Goal: Information Seeking & Learning: Find contact information

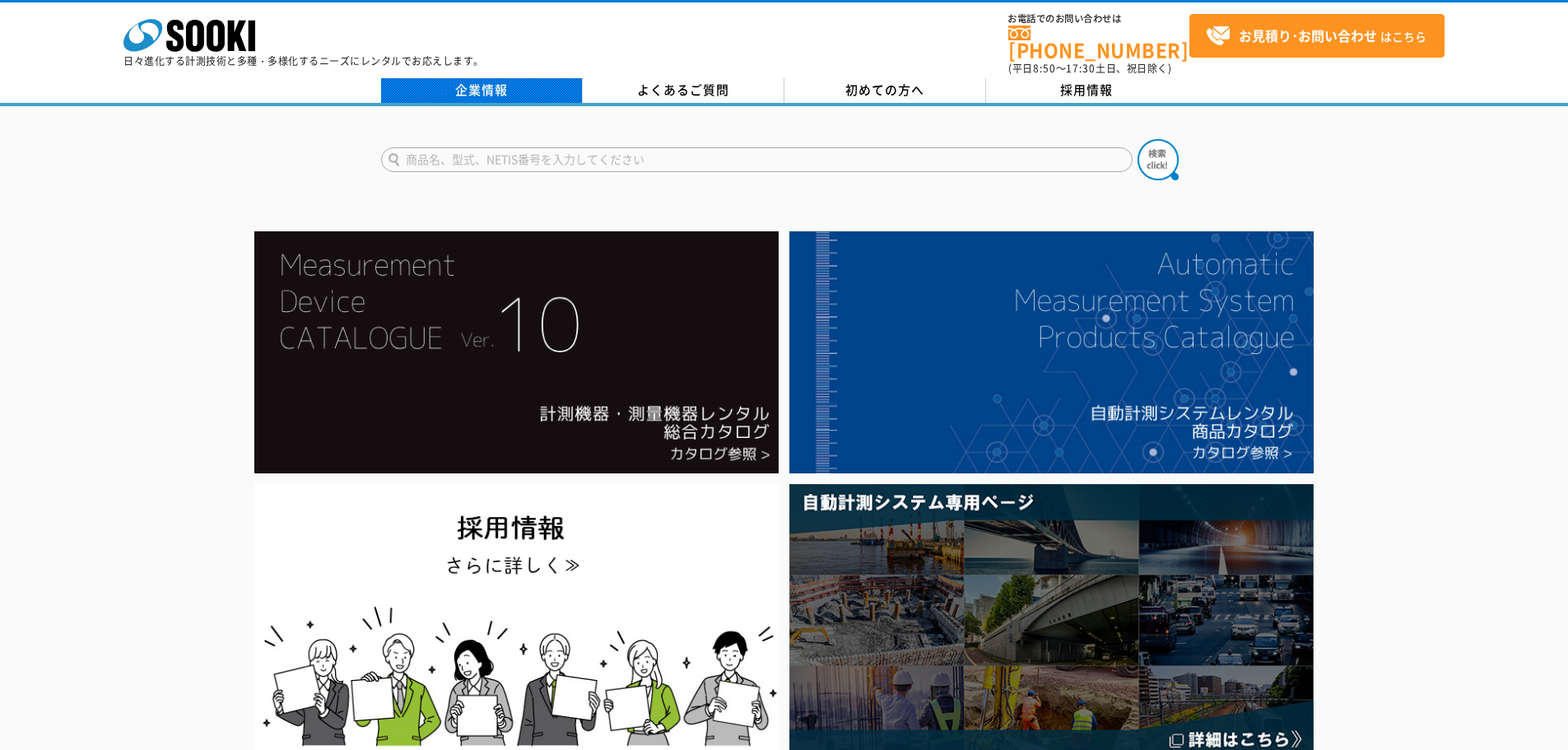
click at [462, 79] on link "企業情報" at bounding box center [481, 90] width 201 height 25
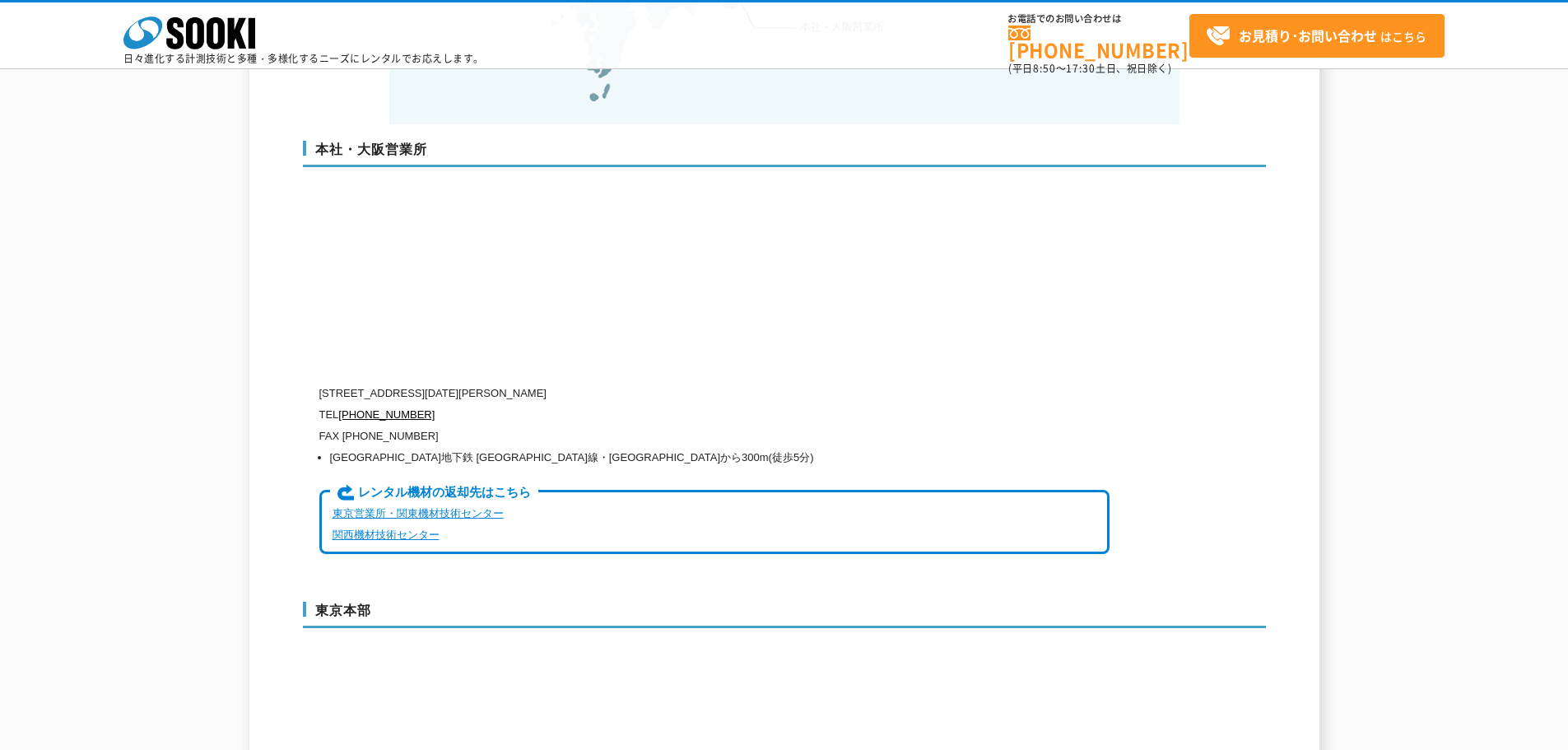
scroll to position [4118, 0]
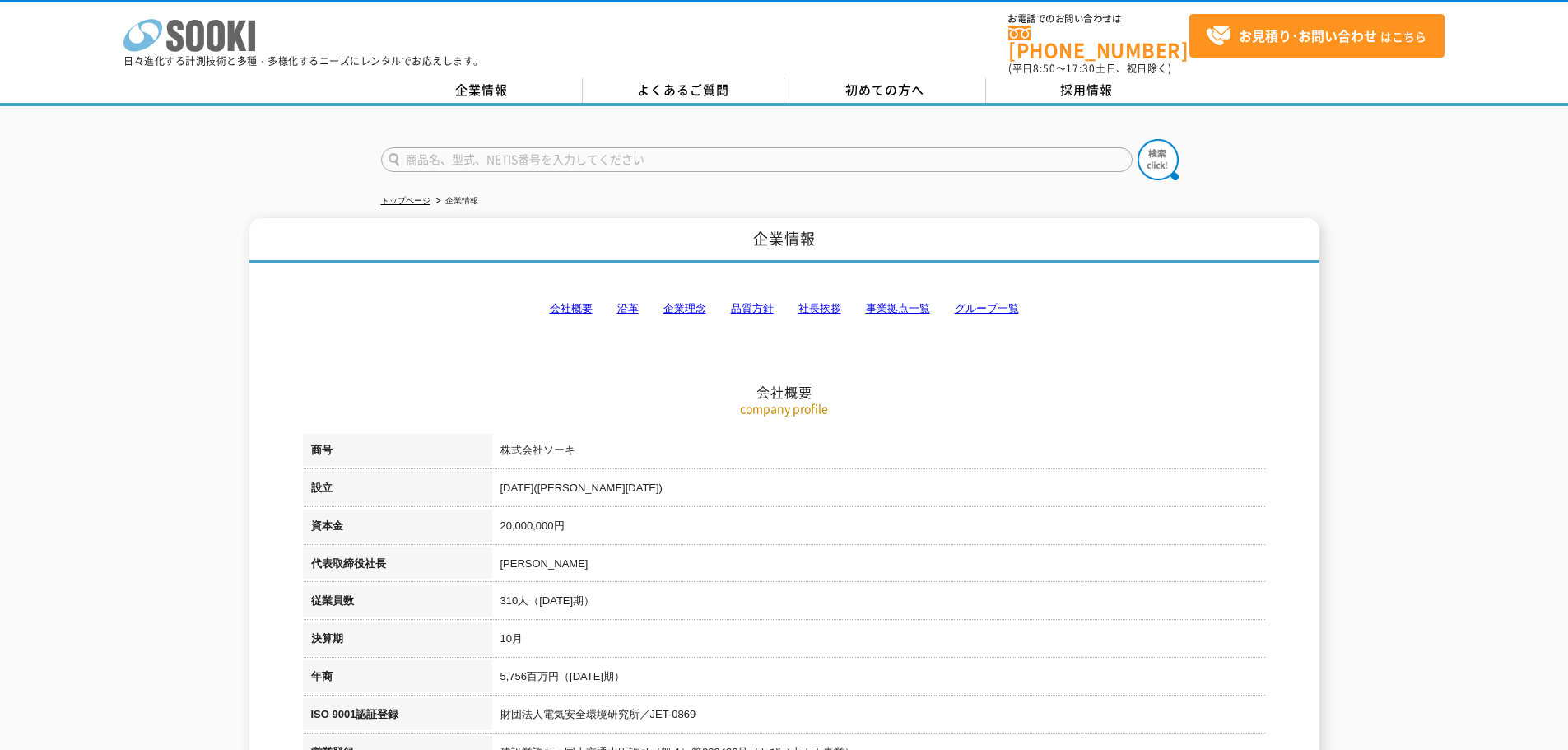
click at [183, 35] on icon "株式会社 ソーキ" at bounding box center [189, 36] width 132 height 33
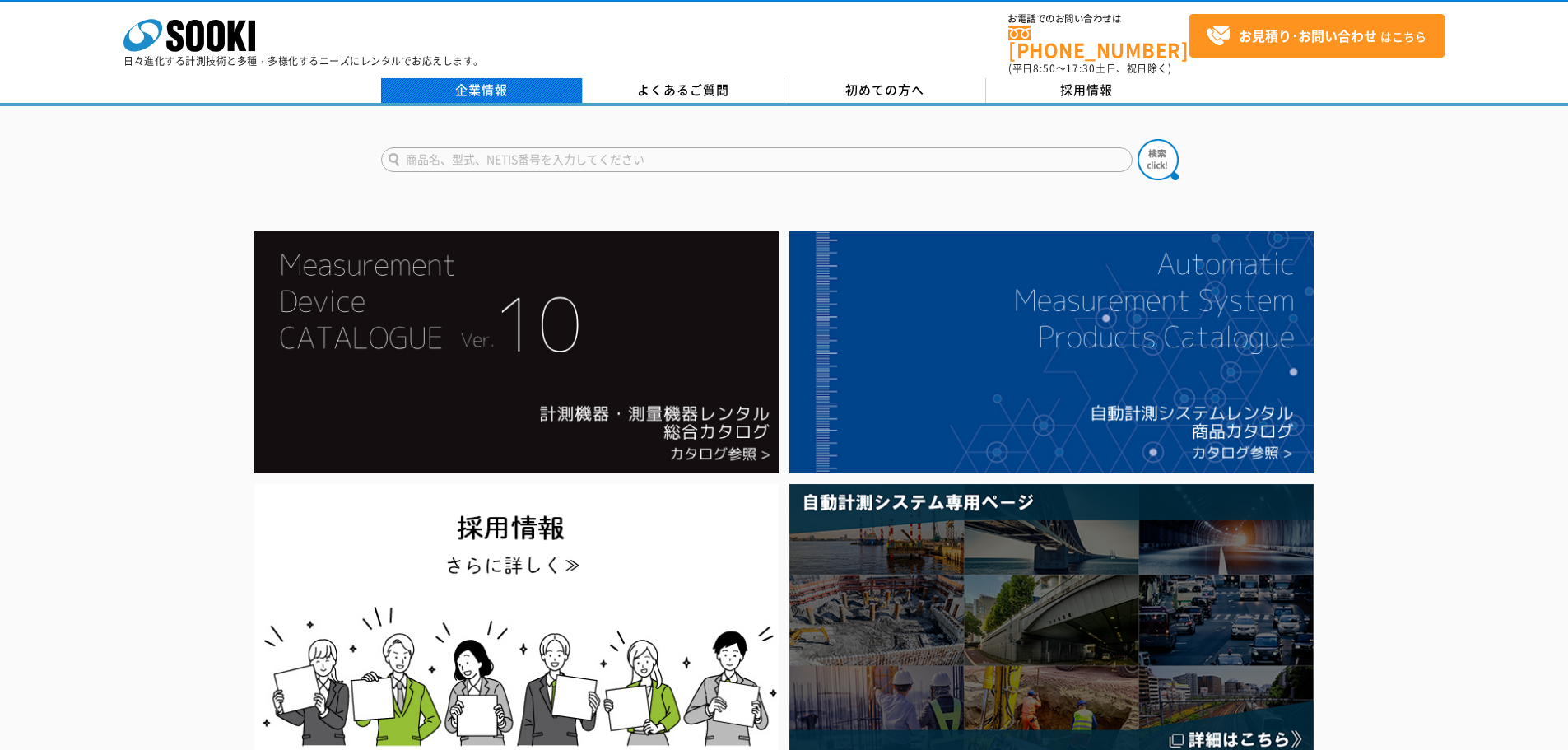
click at [474, 78] on link "企業情報" at bounding box center [481, 90] width 201 height 25
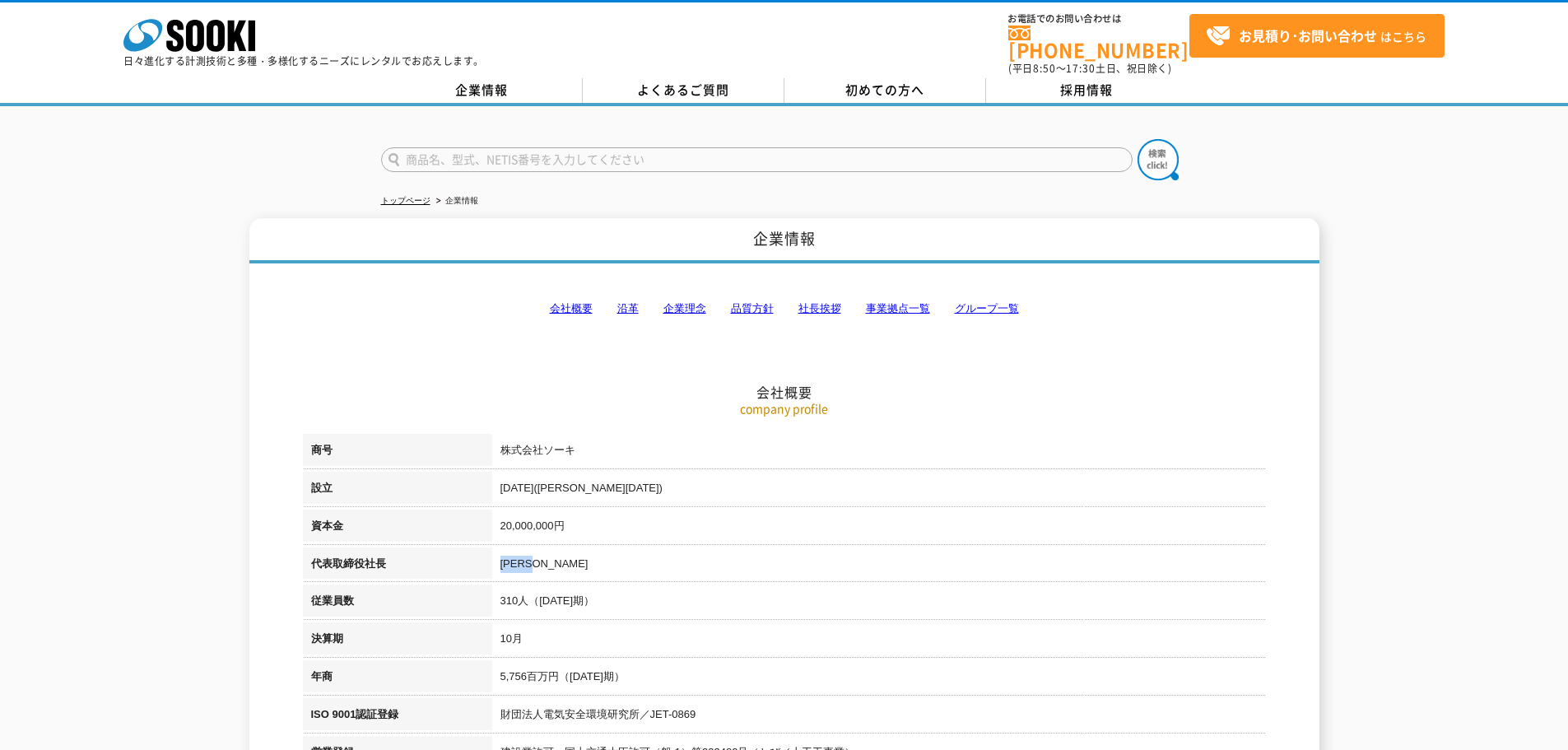
drag, startPoint x: 506, startPoint y: 553, endPoint x: 495, endPoint y: 551, distance: 11.2
click at [495, 551] on td "[PERSON_NAME]" at bounding box center [879, 566] width 773 height 38
copy td "[PERSON_NAME]"
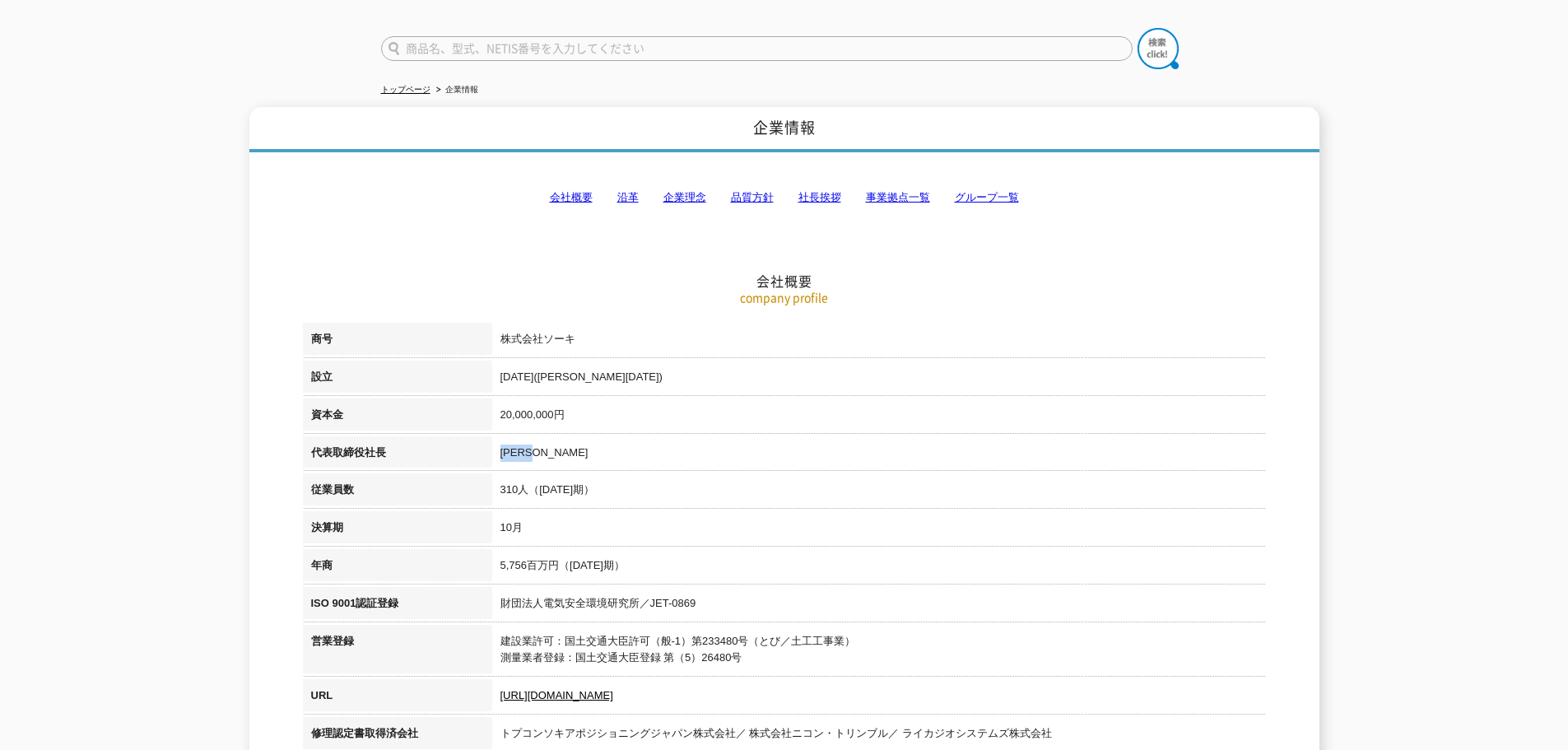
scroll to position [82, 0]
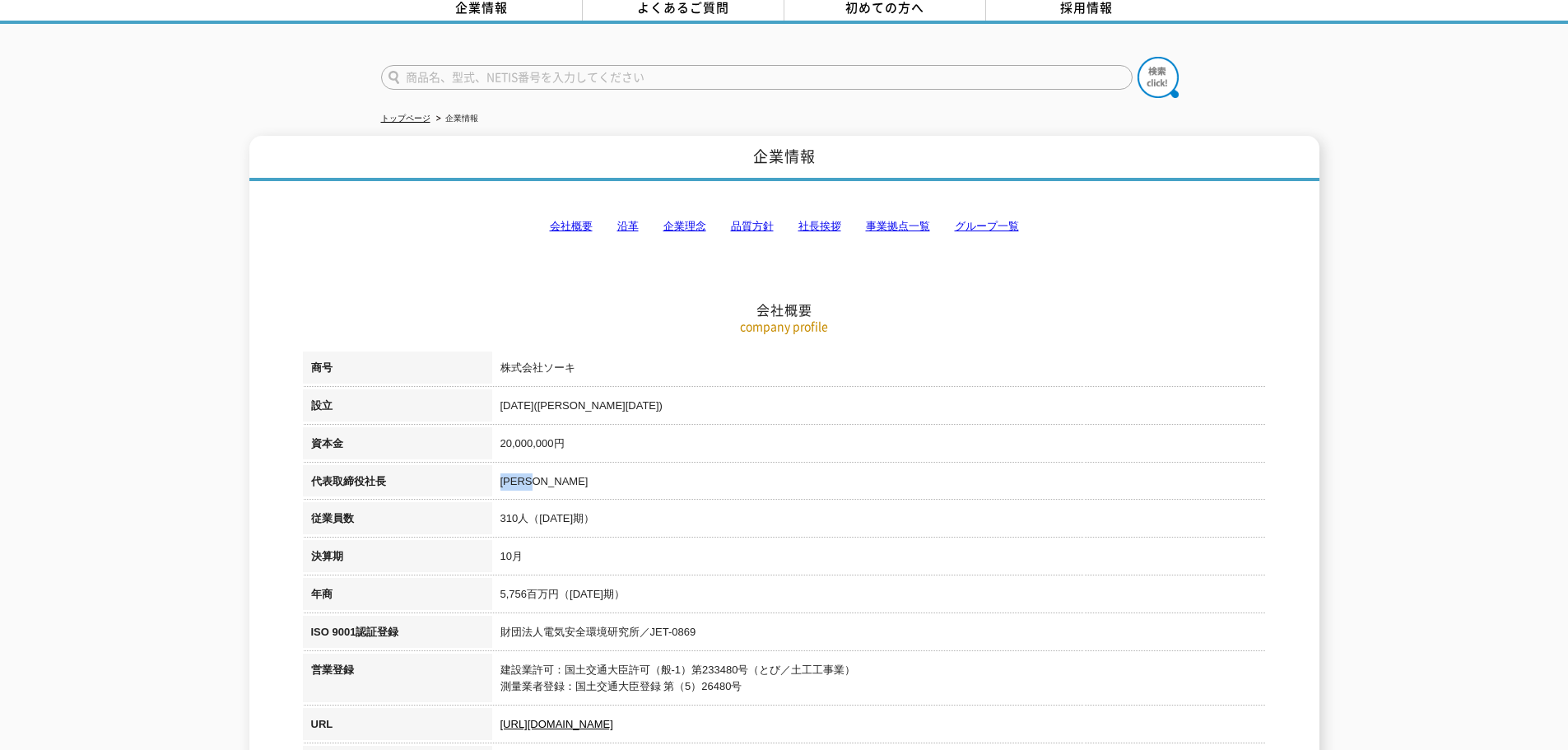
click at [565, 220] on link "会社概要" at bounding box center [571, 225] width 43 height 12
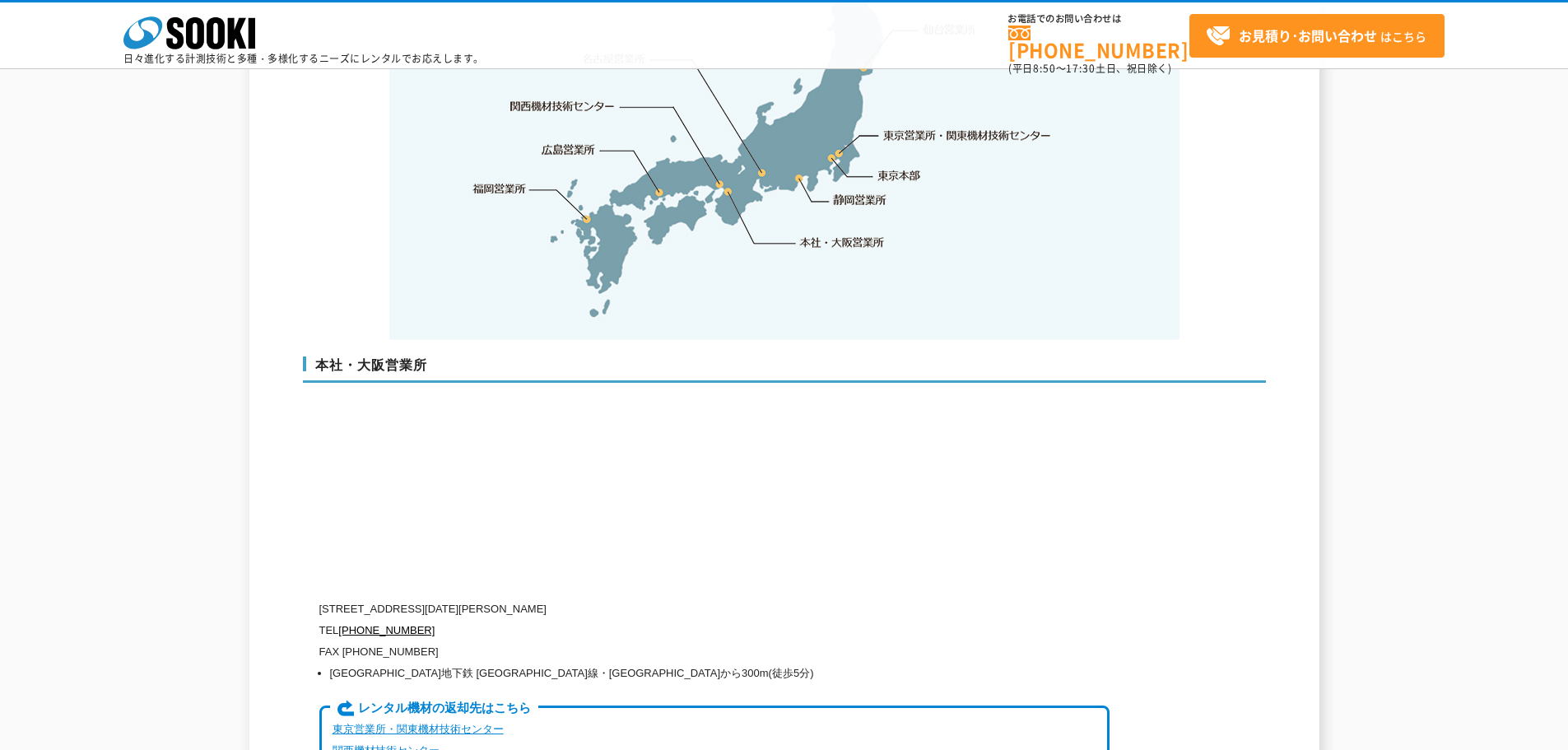
scroll to position [3915, 0]
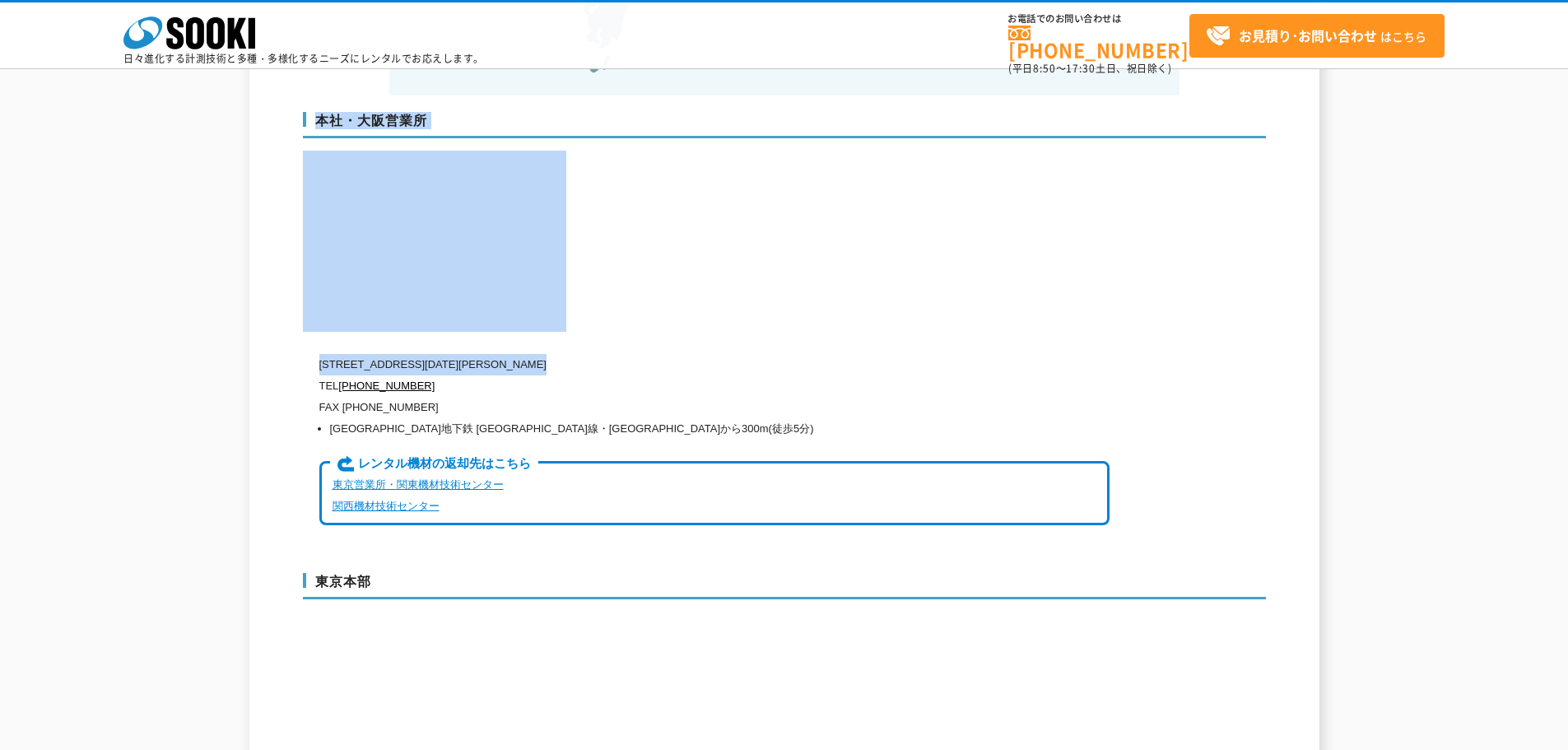
drag, startPoint x: 311, startPoint y: 329, endPoint x: 601, endPoint y: 340, distance: 290.2
click at [601, 340] on div "本社・大阪営業所 [STREET_ADDRESS][DATE][PERSON_NAME] TEL [PHONE_NUMBER] FAX [PHONE_NUMB…" at bounding box center [784, 325] width 963 height 461
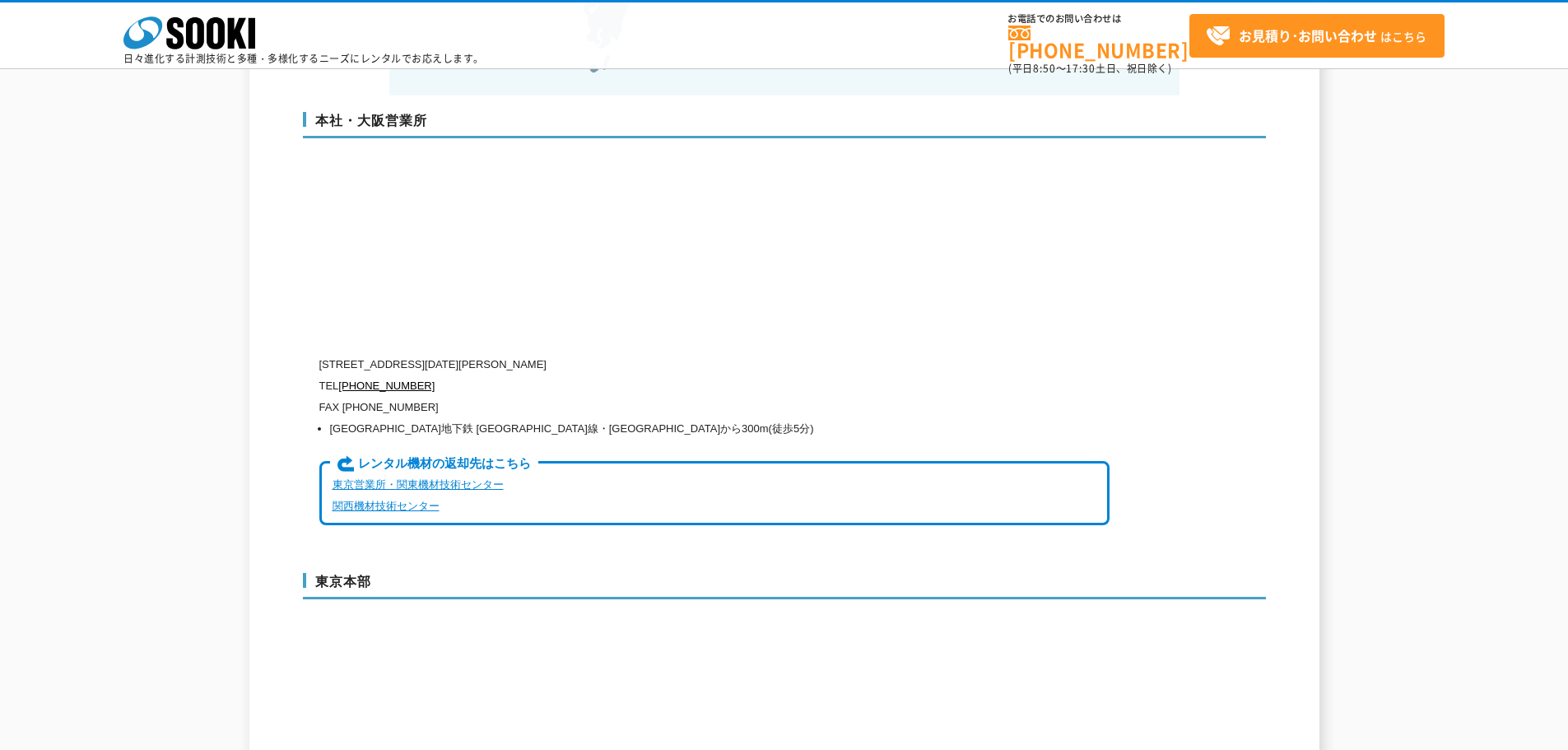
click at [626, 397] on p "FAX [PHONE_NUMBER]" at bounding box center [714, 408] width 790 height 21
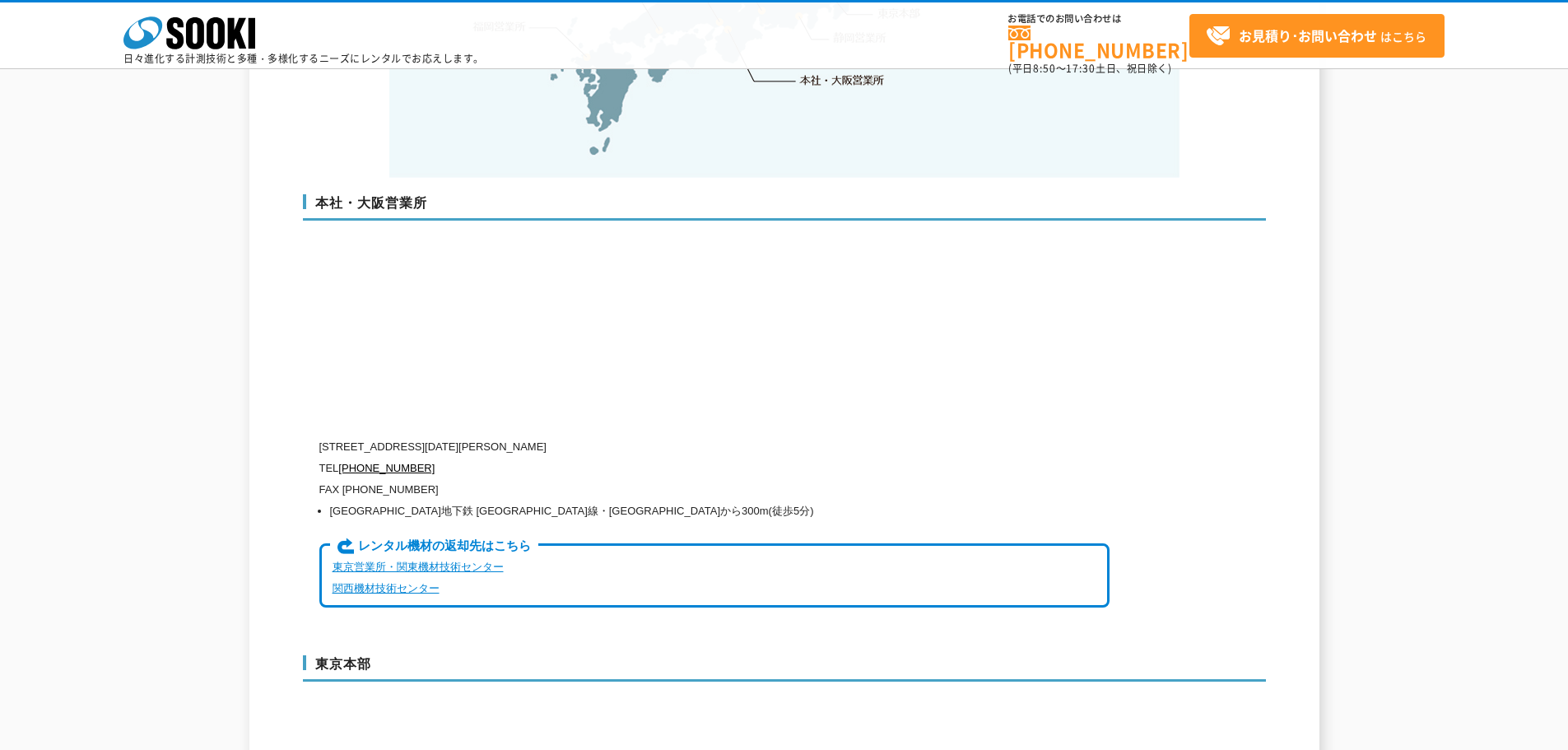
drag, startPoint x: 648, startPoint y: 410, endPoint x: 319, endPoint y: 409, distance: 329.0
click at [319, 437] on p "[STREET_ADDRESS][DATE][PERSON_NAME]" at bounding box center [714, 447] width 790 height 21
copy p "[STREET_ADDRESS][DATE][PERSON_NAME]"
drag, startPoint x: 414, startPoint y: 436, endPoint x: 342, endPoint y: 436, distance: 72.0
click at [342, 458] on p "TEL [PHONE_NUMBER]" at bounding box center [714, 468] width 790 height 21
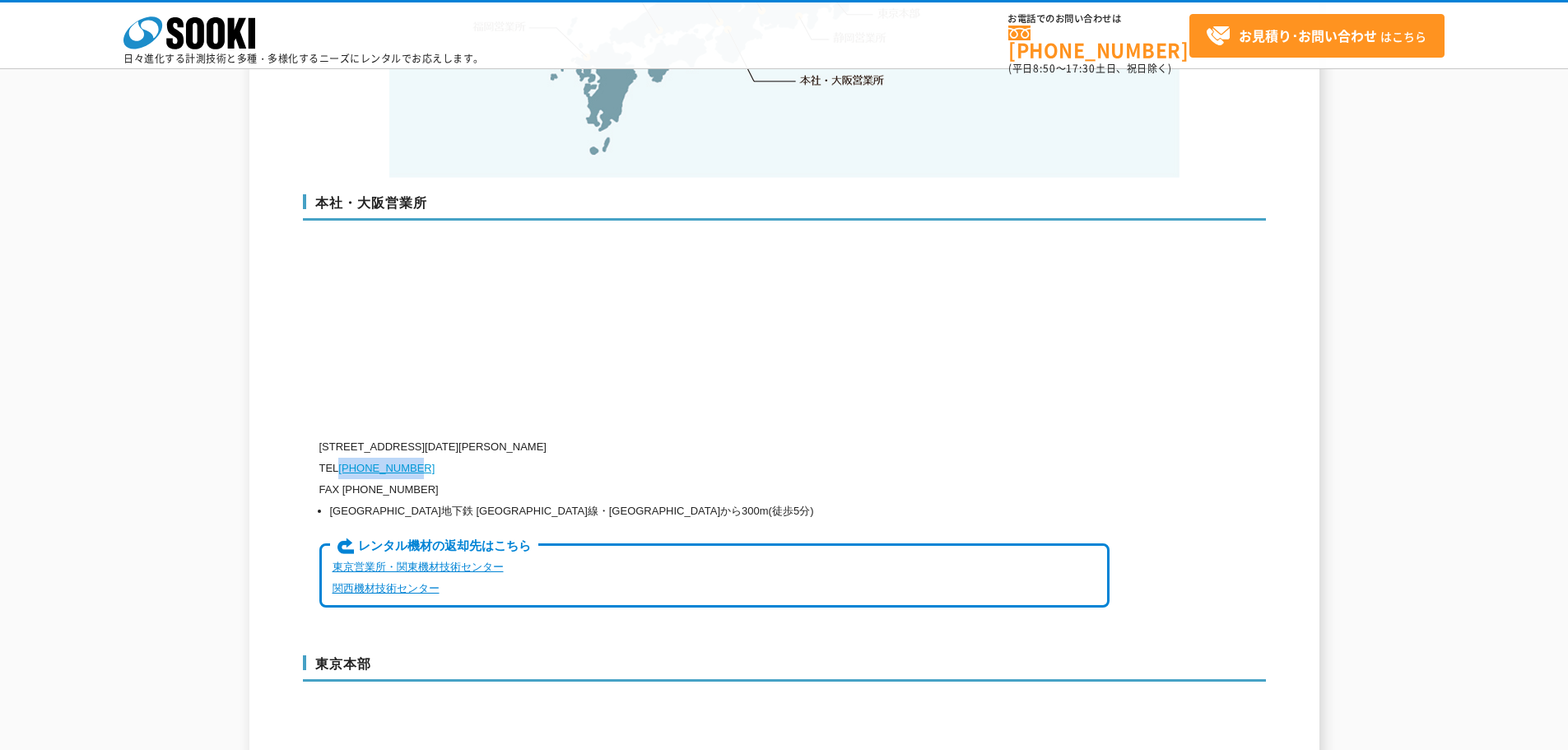
copy link "[PHONE_NUMBER]"
